Goal: Ask a question

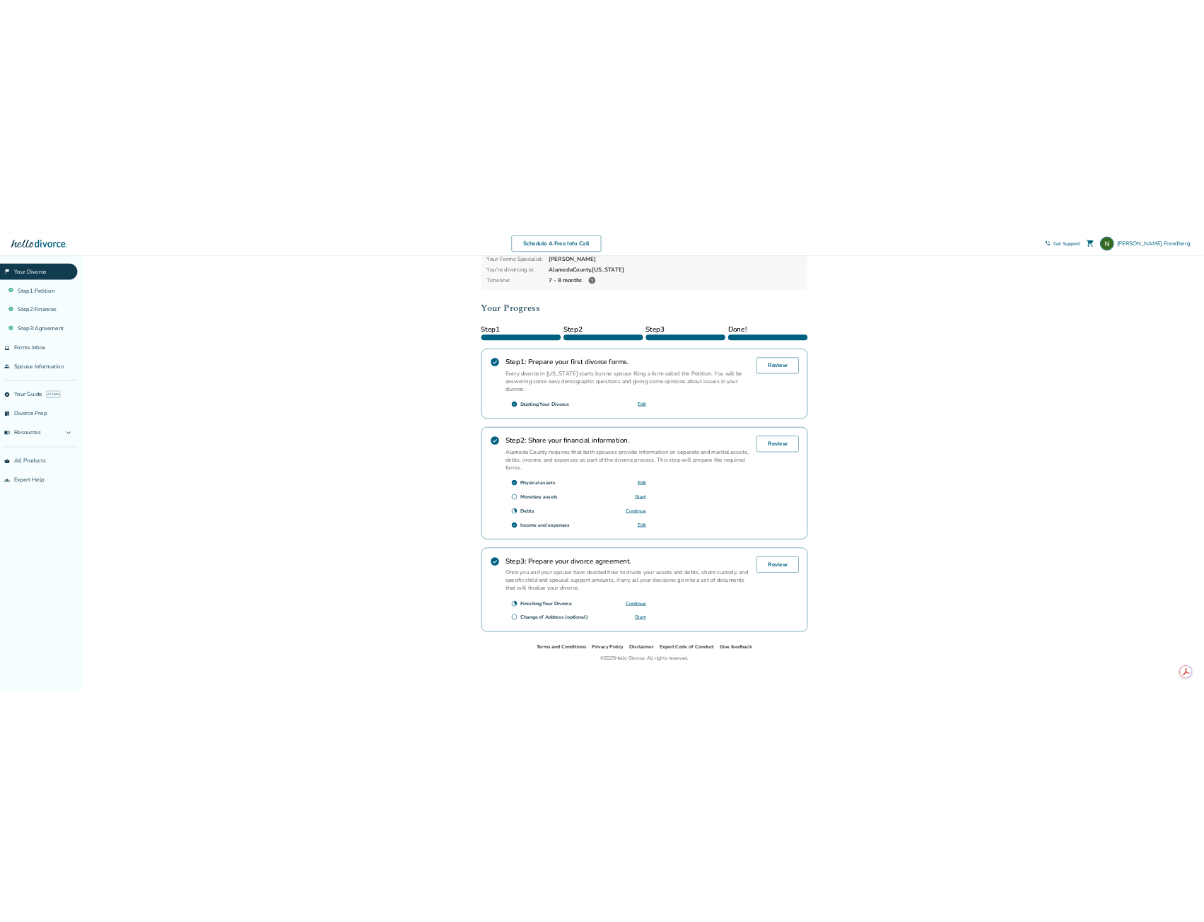
scroll to position [104, 0]
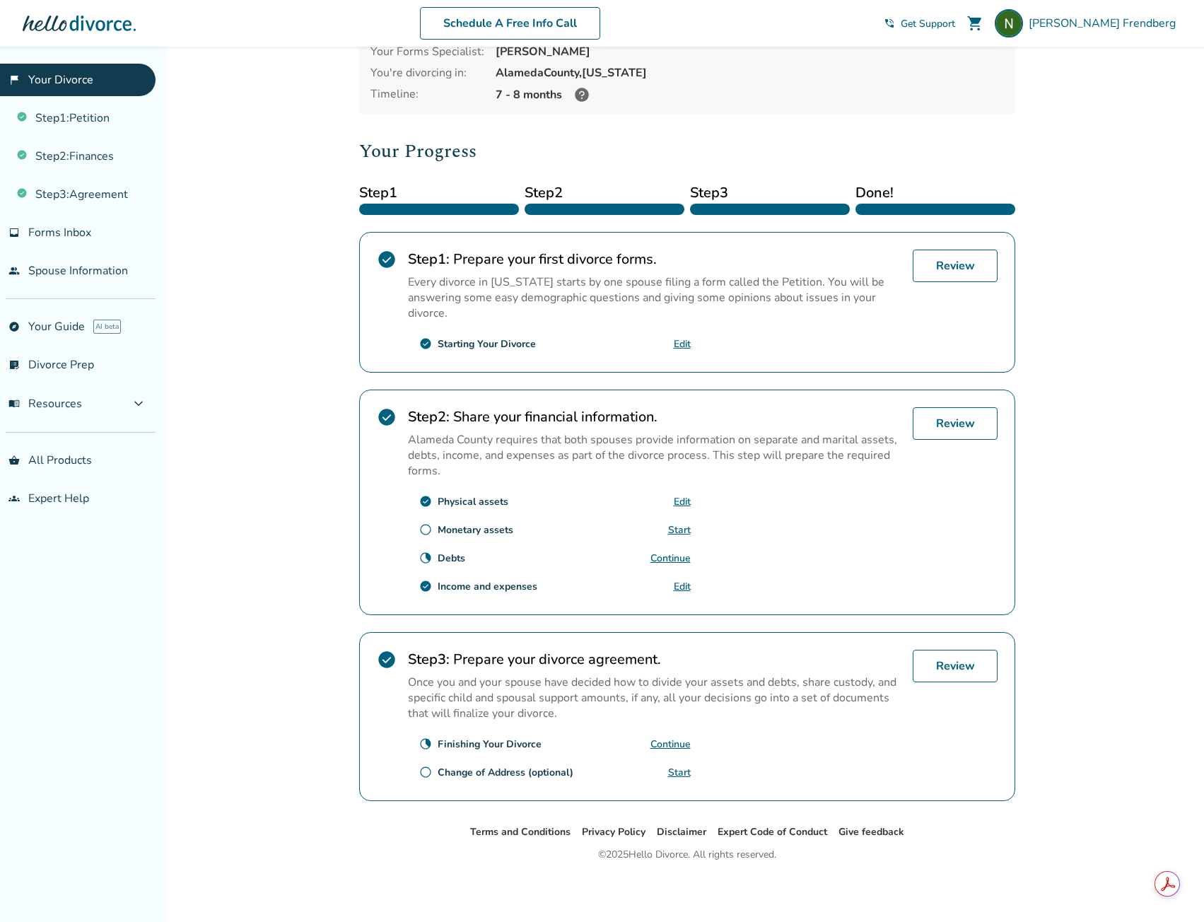
click at [955, 22] on span "Get Support" at bounding box center [928, 23] width 54 height 13
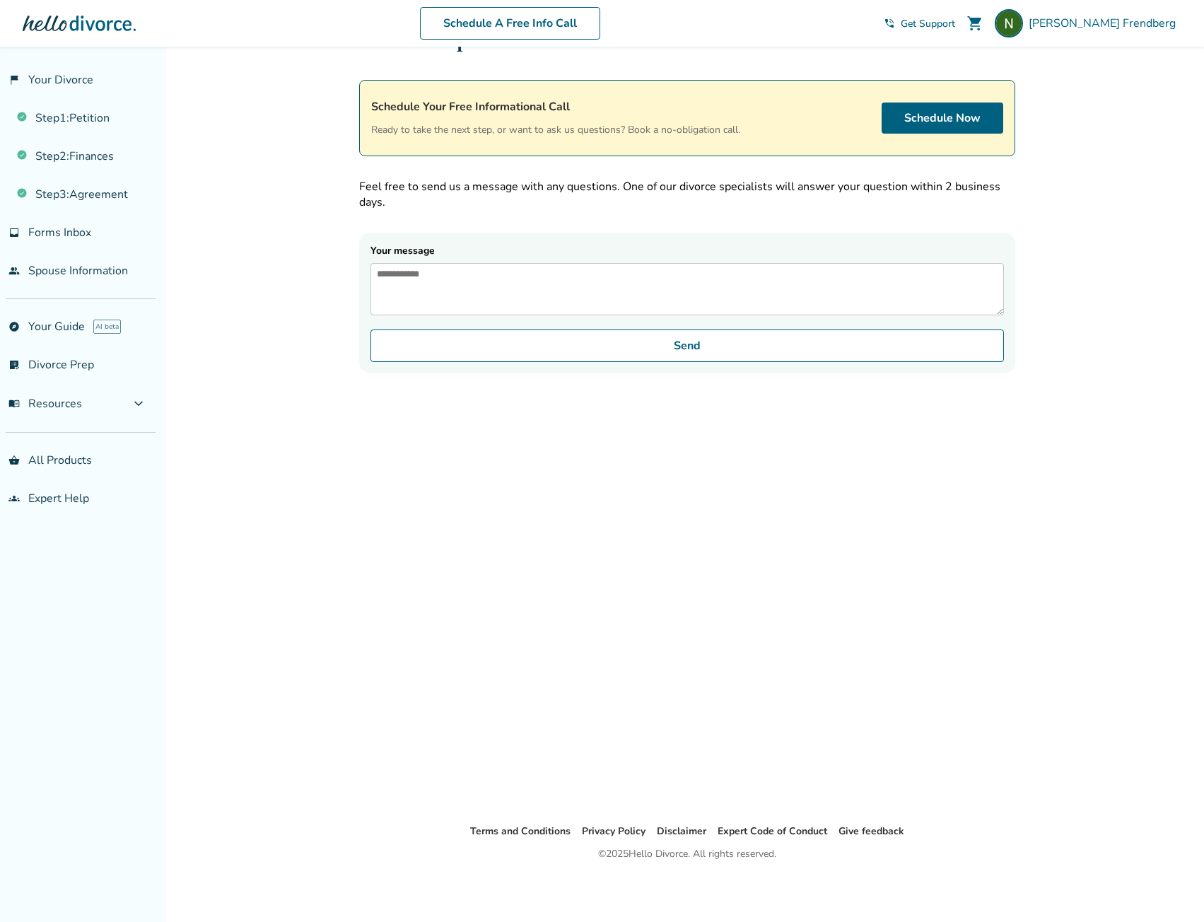
click at [955, 21] on span "Get Support" at bounding box center [928, 23] width 54 height 13
click at [1131, 28] on span "Neil Frendberg" at bounding box center [1105, 24] width 153 height 16
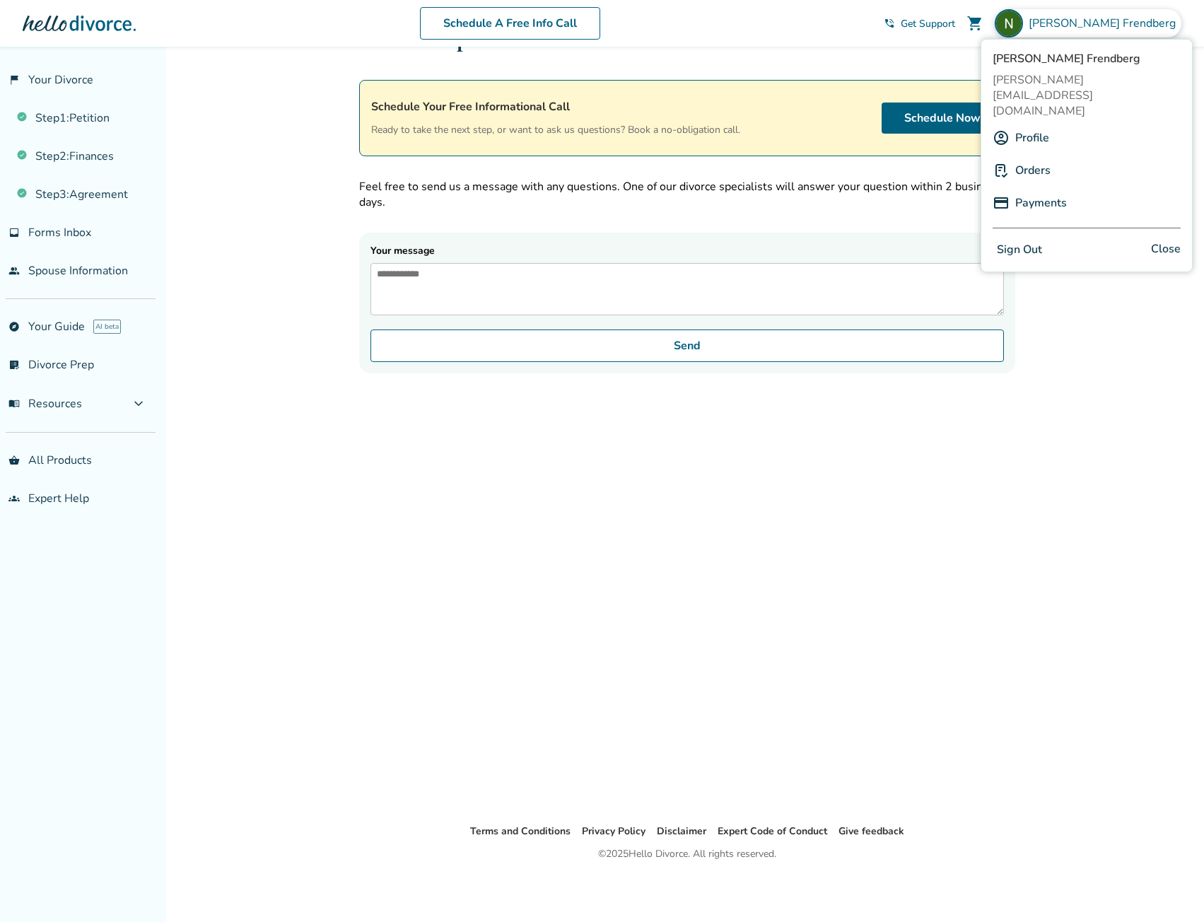
click at [1131, 28] on span "Neil Frendberg" at bounding box center [1105, 24] width 153 height 16
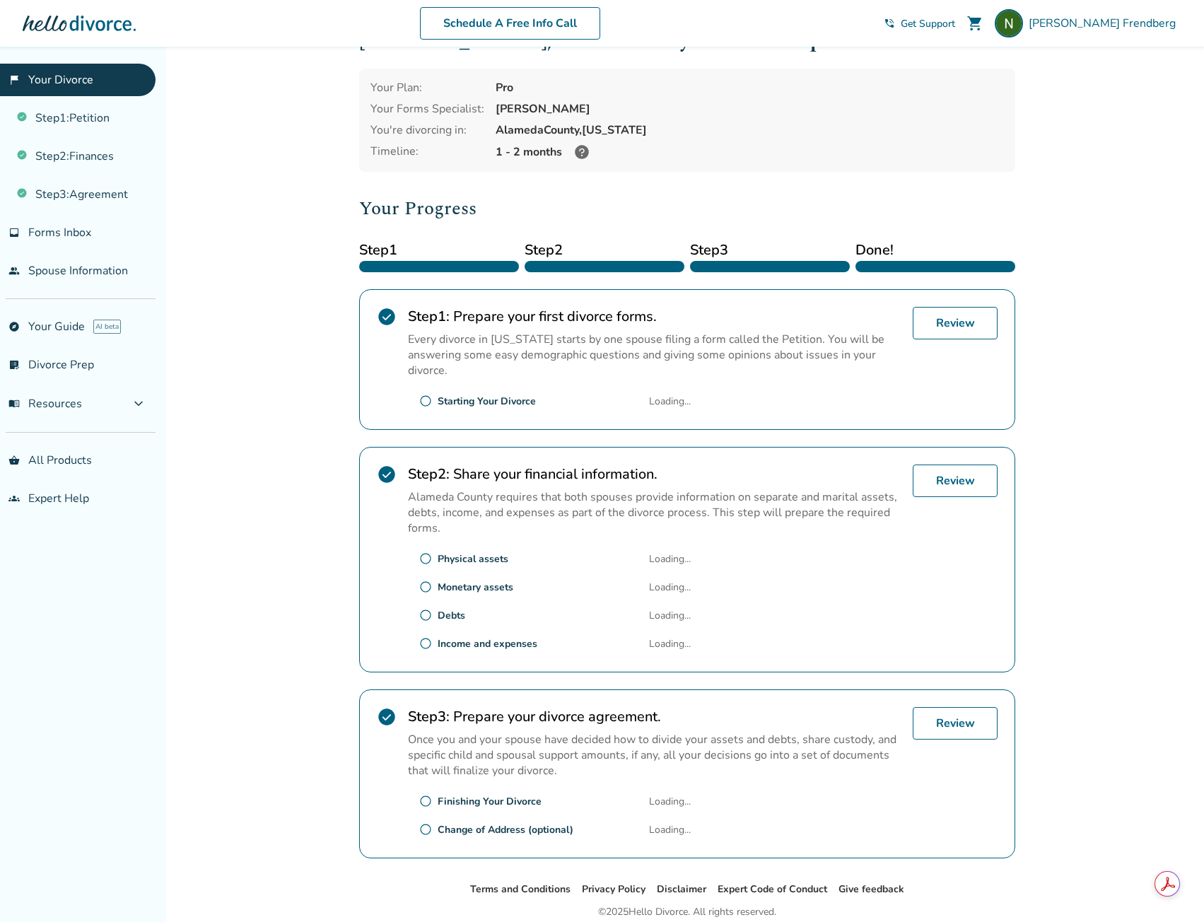
scroll to position [104, 0]
